Goal: Task Accomplishment & Management: Complete application form

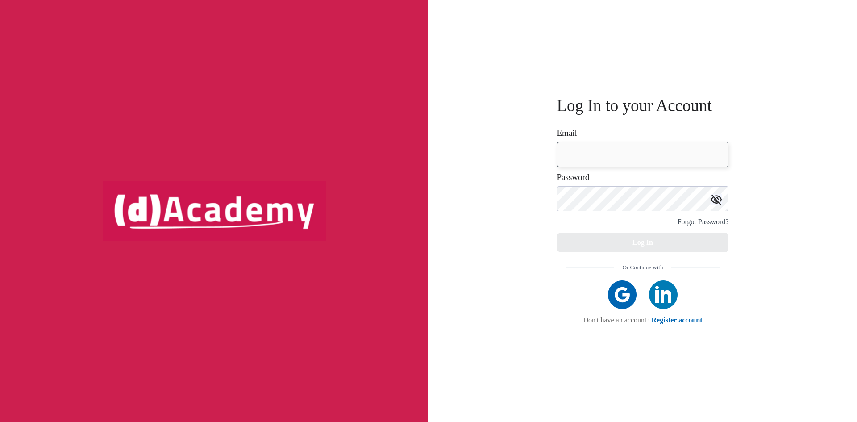
click at [613, 150] on input "email" at bounding box center [643, 154] width 172 height 25
click at [573, 304] on div at bounding box center [643, 294] width 165 height 29
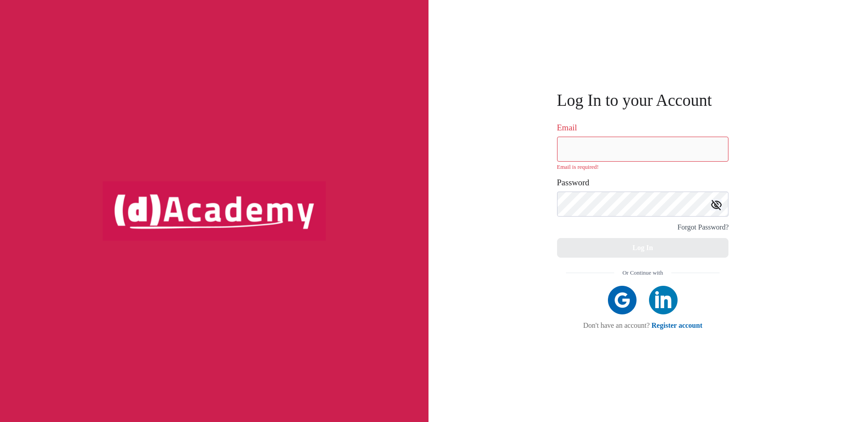
click at [614, 303] on img at bounding box center [622, 300] width 29 height 29
click at [620, 295] on img at bounding box center [622, 300] width 29 height 29
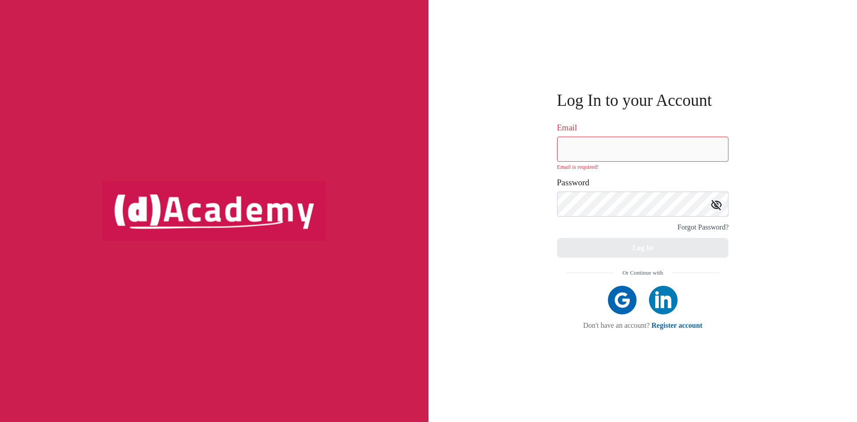
click at [620, 295] on img at bounding box center [622, 300] width 29 height 29
click at [612, 157] on input "email" at bounding box center [643, 149] width 172 height 25
type input "**********"
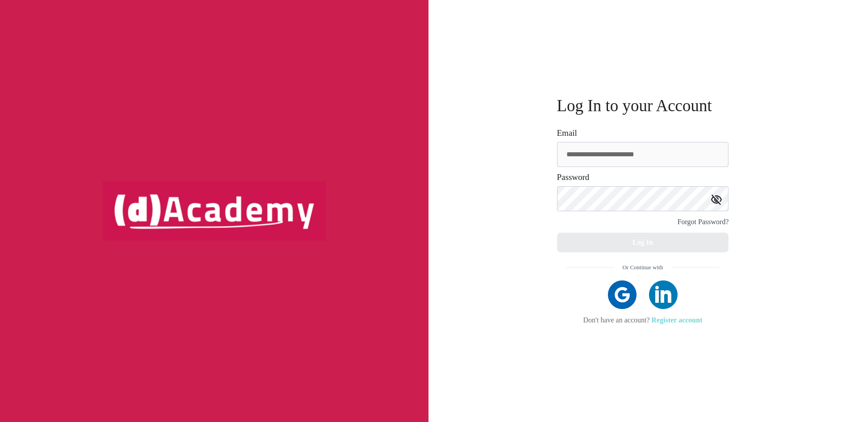
click at [669, 320] on link "Register account" at bounding box center [677, 320] width 51 height 8
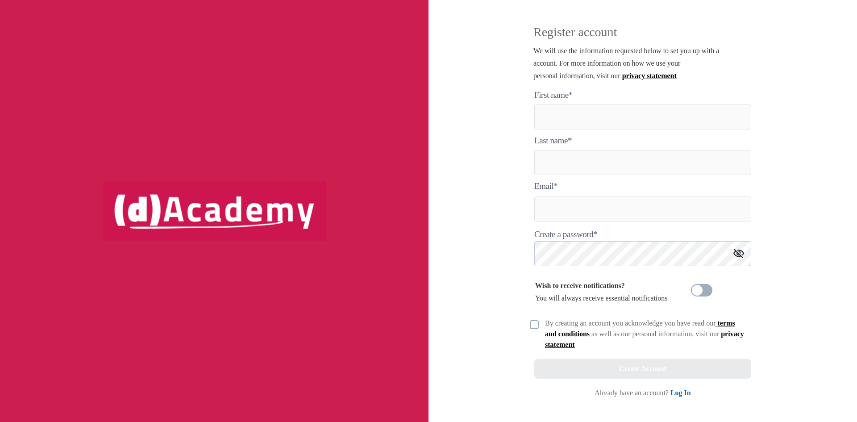
click at [621, 100] on form "First name* Last name* Email * Create a password* Wish to receive notifications…" at bounding box center [642, 233] width 217 height 289
click at [621, 118] on here "text" at bounding box center [642, 116] width 217 height 25
type here "******"
type input "**********"
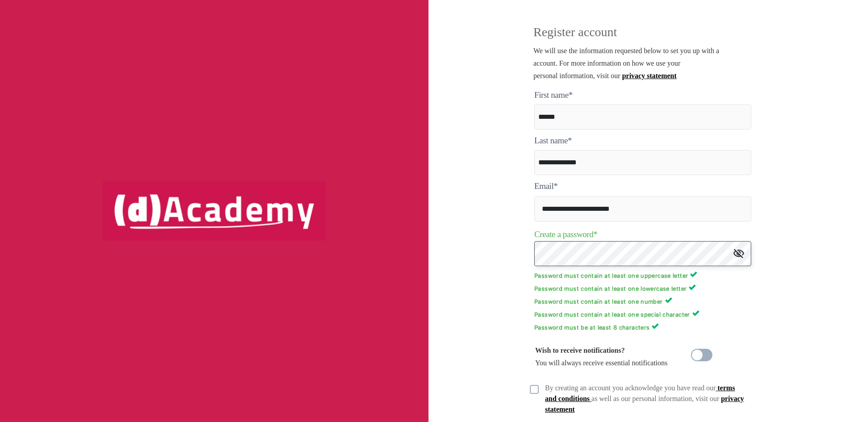
scroll to position [50, 0]
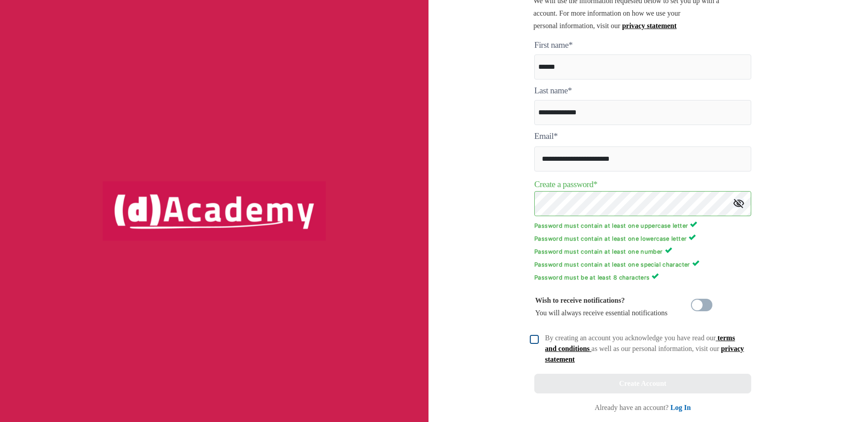
click at [535, 342] on img at bounding box center [534, 339] width 9 height 9
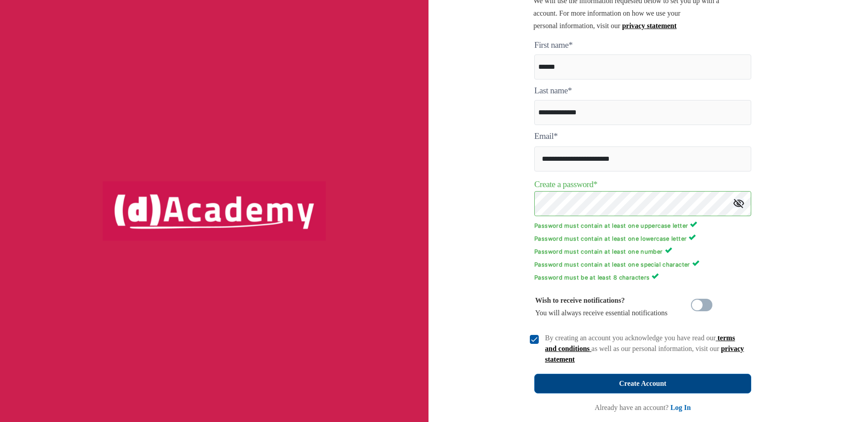
click at [576, 387] on button "Create Account" at bounding box center [642, 384] width 217 height 20
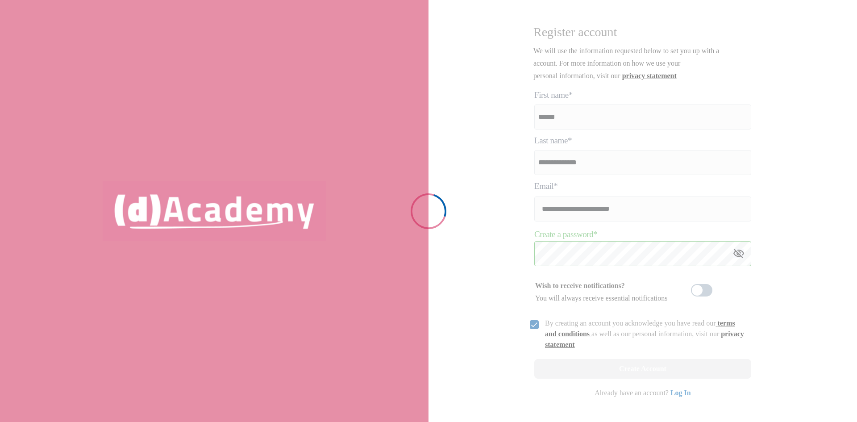
scroll to position [0, 0]
